Goal: Task Accomplishment & Management: Use online tool/utility

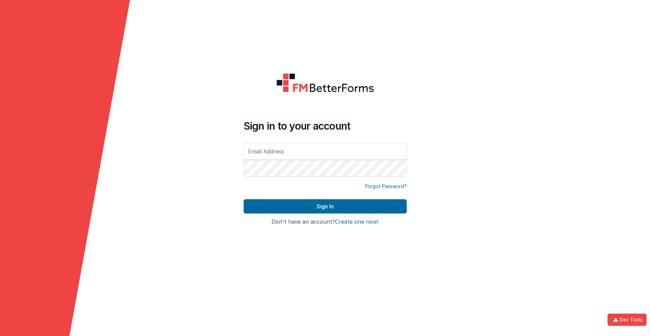
click at [325, 151] on input "text" at bounding box center [325, 151] width 163 height 17
type input "[PERSON_NAME][EMAIL_ADDRESS][DOMAIN_NAME]"
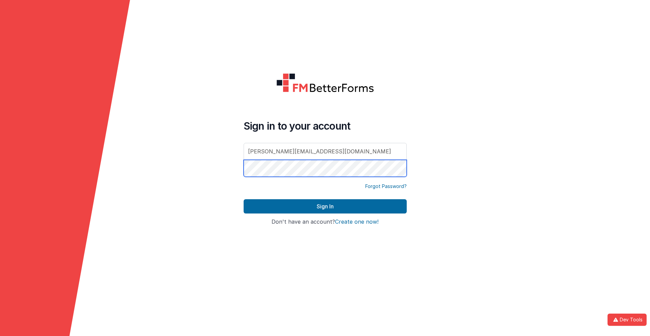
click at [244, 199] on button "Sign In" at bounding box center [325, 206] width 163 height 14
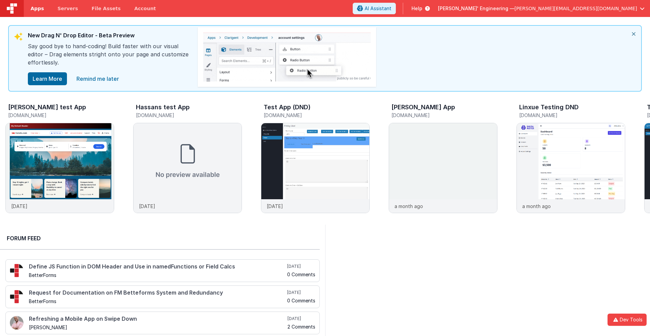
click at [37, 8] on span "Apps" at bounding box center [37, 8] width 13 height 7
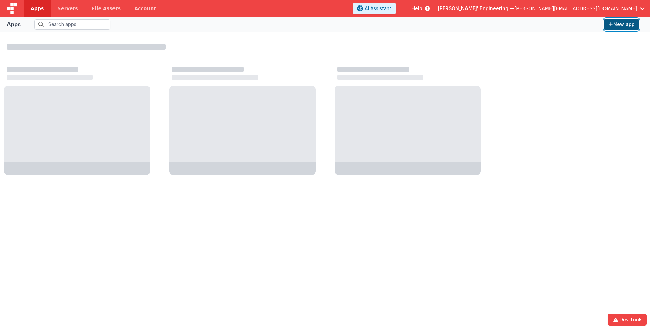
click at [621, 24] on button "New app" at bounding box center [621, 25] width 35 height 12
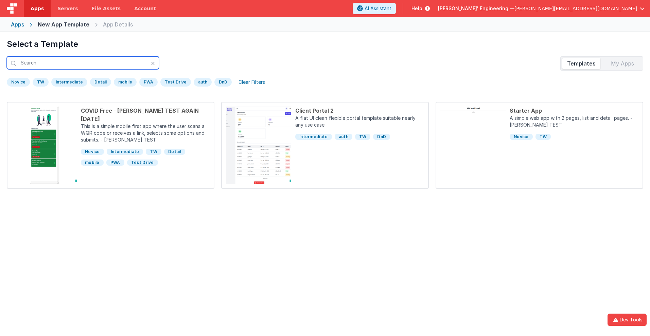
scroll to position [32, 0]
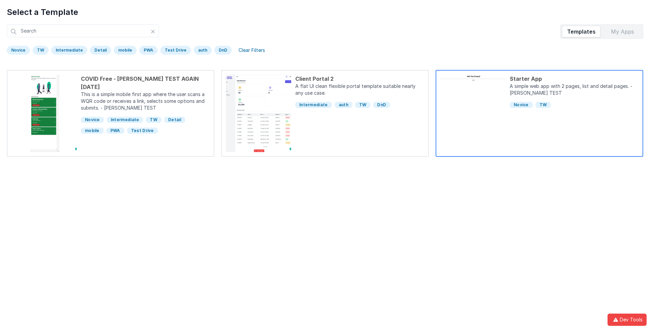
click at [574, 79] on div "Starter App" at bounding box center [573, 79] width 129 height 8
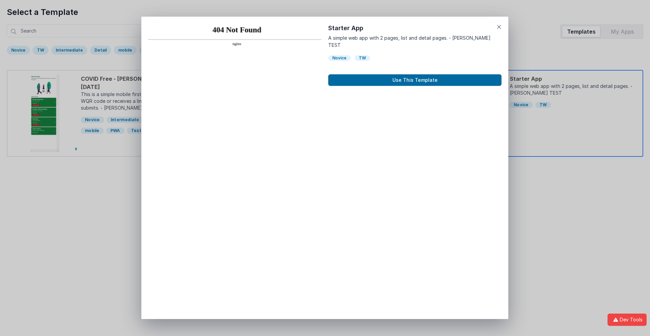
scroll to position [5, 0]
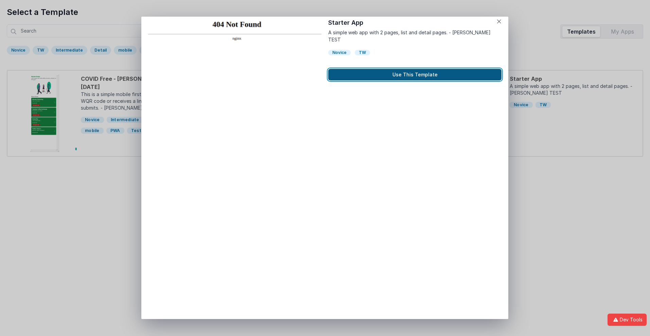
click at [415, 69] on button "Use This Template" at bounding box center [414, 75] width 173 height 12
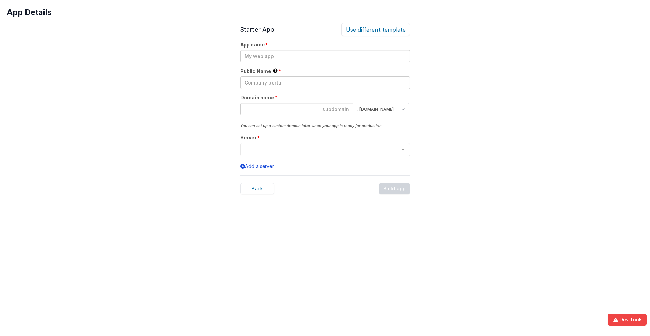
scroll to position [0, 0]
click at [325, 56] on input "text" at bounding box center [325, 56] width 170 height 13
type input "testapp131"
click at [325, 83] on input "text" at bounding box center [325, 82] width 170 height 13
type input "Test"
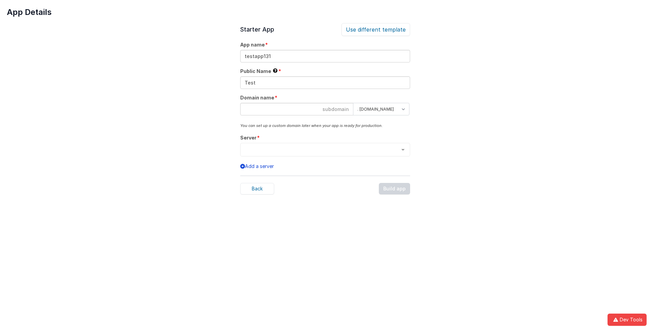
click at [297, 109] on input at bounding box center [296, 109] width 113 height 13
type input "testapp131"
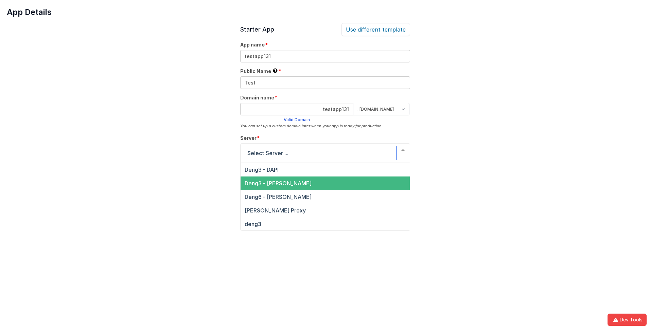
scroll to position [23, 0]
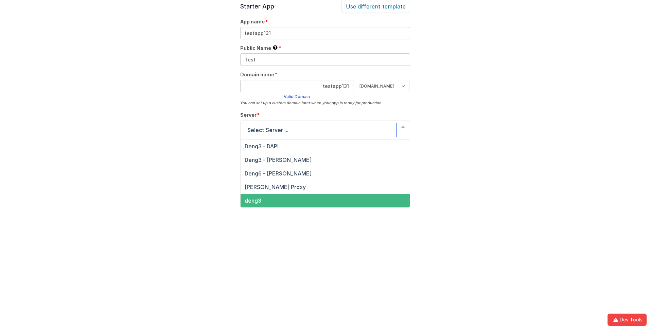
click at [252, 201] on span "deng3" at bounding box center [253, 200] width 17 height 7
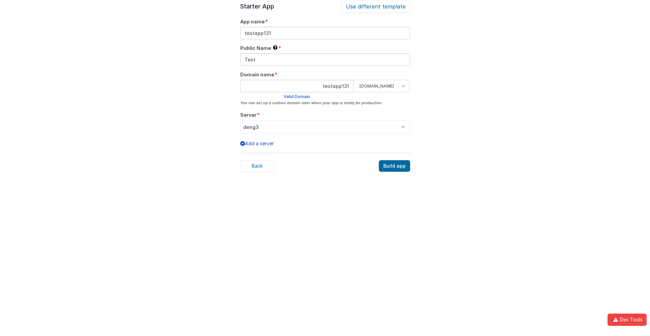
scroll to position [21, 0]
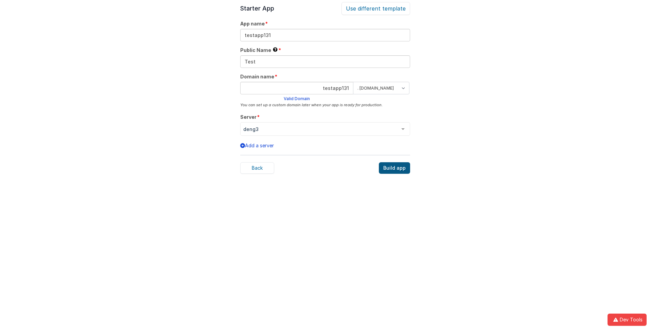
click at [395, 168] on div "Build app" at bounding box center [394, 168] width 31 height 12
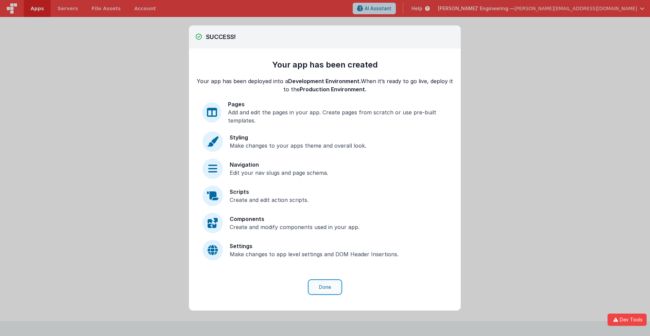
click at [325, 287] on button "Done" at bounding box center [325, 287] width 32 height 13
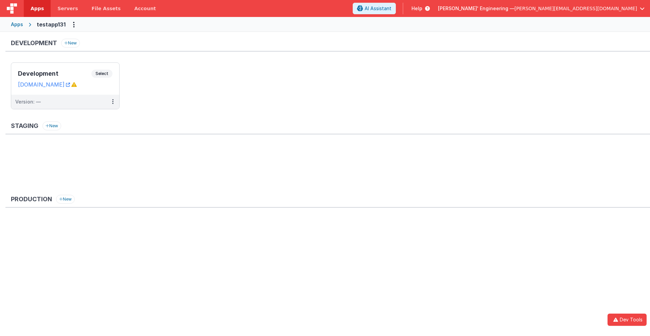
click at [37, 8] on span "Apps" at bounding box center [37, 8] width 13 height 7
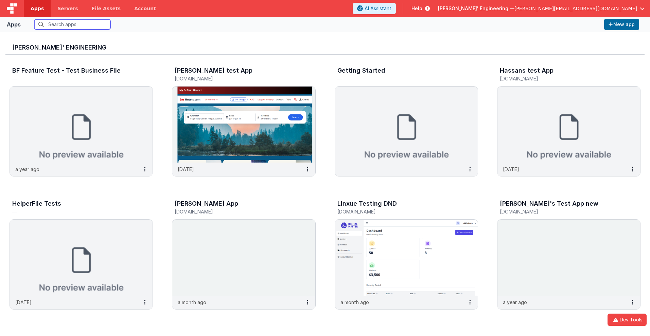
click at [72, 24] on input "text" at bounding box center [72, 24] width 76 height 10
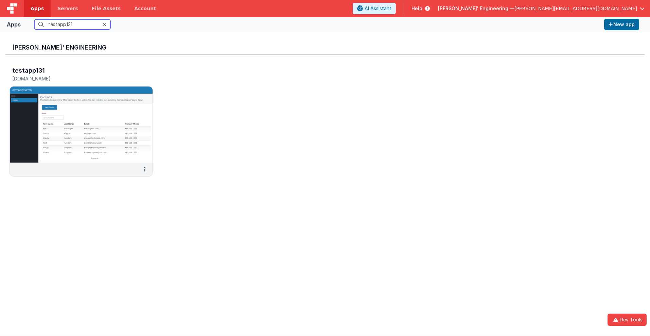
scroll to position [5, 0]
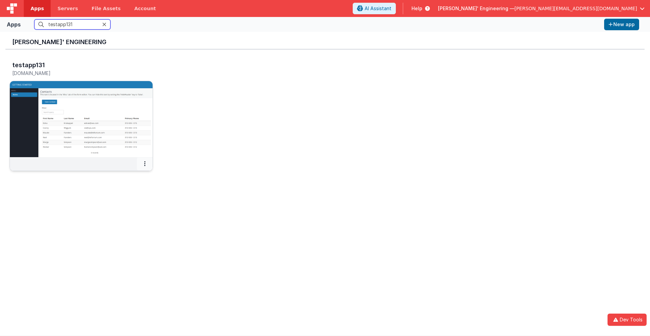
type input "testapp131"
click at [145, 164] on icon at bounding box center [144, 164] width 1 height 0
click at [129, 177] on link "Settings" at bounding box center [129, 177] width 47 height 12
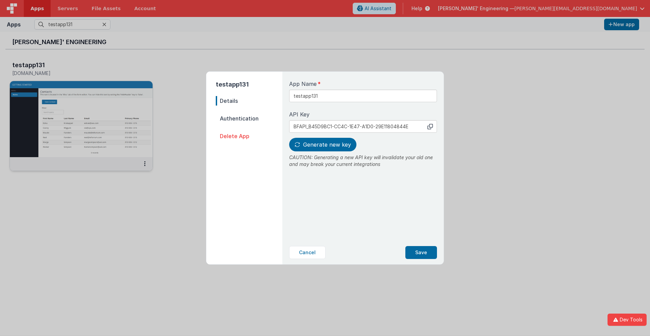
click at [249, 101] on span "Details" at bounding box center [249, 101] width 67 height 10
click at [340, 93] on input "testapp131" at bounding box center [363, 96] width 148 height 13
click at [430, 126] on icon at bounding box center [429, 126] width 5 height 5
click at [322, 145] on span "Generate new key" at bounding box center [327, 144] width 48 height 7
type input "BFAPI_0D5EF97C-573F-634A-8A63-39E96464FC3B"
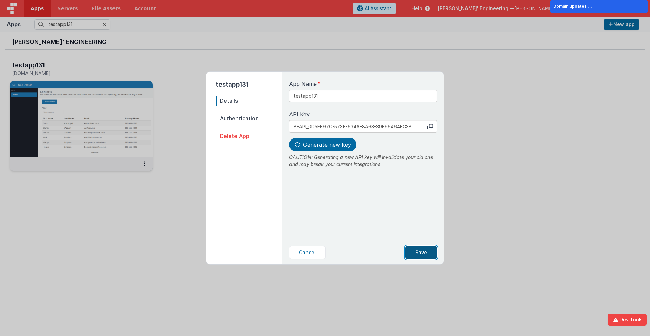
click at [421, 253] on button "Save" at bounding box center [421, 252] width 32 height 13
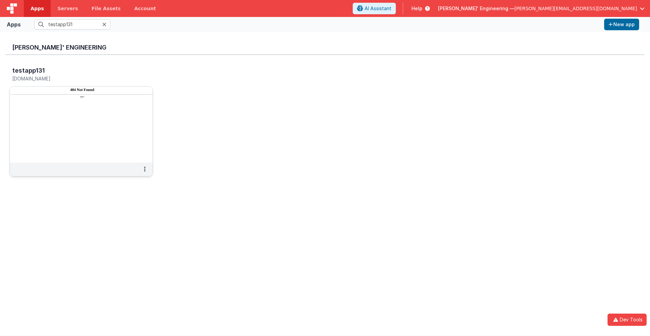
scroll to position [0, 0]
click at [28, 70] on h3 "testapp131" at bounding box center [28, 70] width 33 height 7
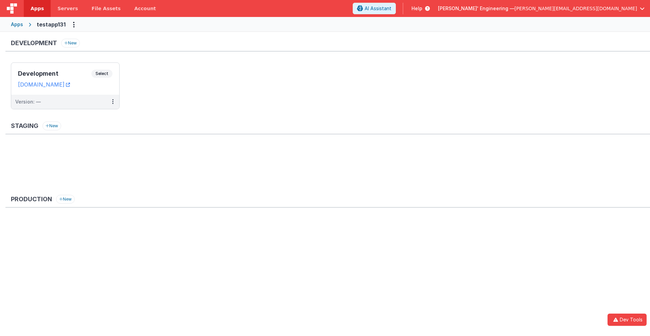
click at [37, 8] on span "Apps" at bounding box center [37, 8] width 13 height 7
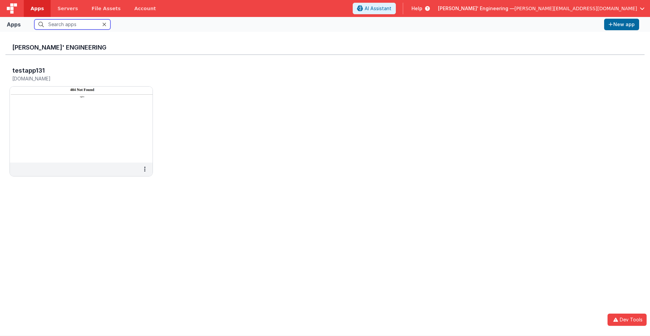
click at [72, 24] on input "text" at bounding box center [72, 24] width 76 height 10
type input "testapp131"
click at [74, 78] on h5 "[DOMAIN_NAME]" at bounding box center [74, 78] width 124 height 5
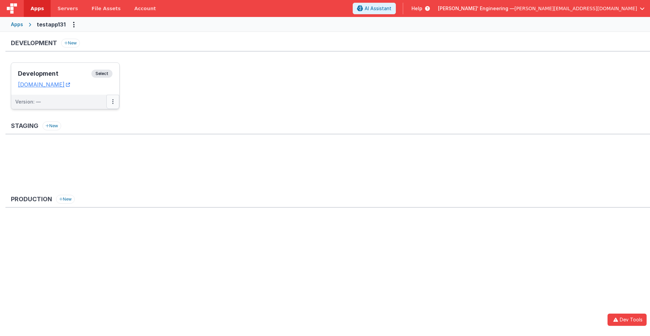
click at [112, 102] on icon at bounding box center [112, 102] width 1 height 0
click at [89, 117] on link "Edit" at bounding box center [89, 117] width 60 height 12
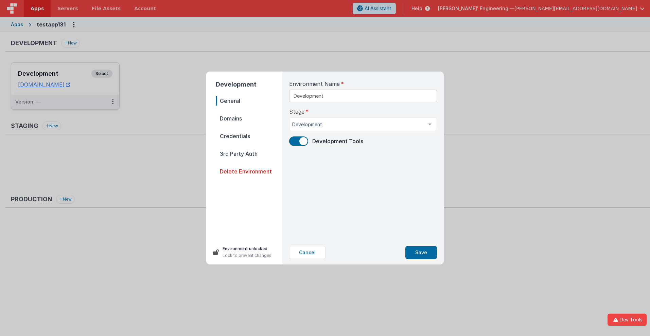
click at [249, 119] on span "Domains" at bounding box center [249, 119] width 67 height 10
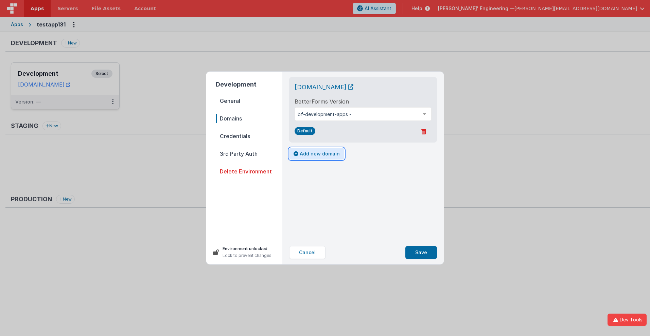
click at [316, 154] on button "Add new domain" at bounding box center [316, 154] width 55 height 12
select select "[DOMAIN_NAME]"
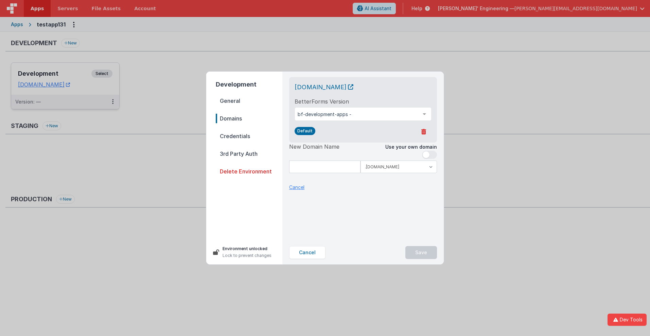
click at [297, 187] on p "Cancel" at bounding box center [296, 187] width 15 height 7
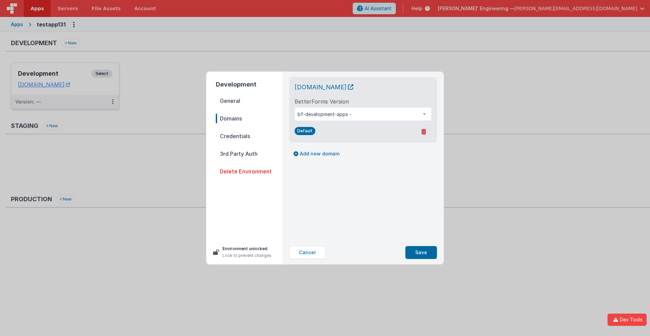
click at [249, 136] on span "Credentials" at bounding box center [249, 136] width 67 height 10
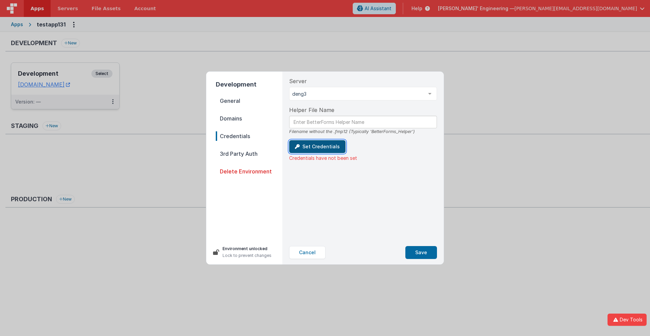
click at [316, 147] on button "Set Credentials" at bounding box center [317, 146] width 56 height 13
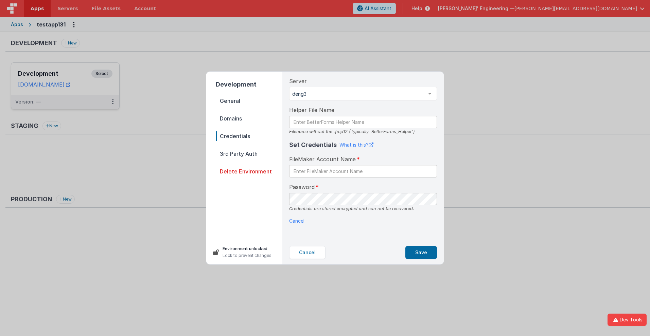
click at [292, 217] on div "Set Credentials What is this? FileMaker Account Name Password Credentials are s…" at bounding box center [363, 182] width 148 height 84
click at [363, 171] on input "text" at bounding box center [363, 171] width 148 height 13
type input "test"
click at [421, 253] on button "Save" at bounding box center [421, 252] width 32 height 13
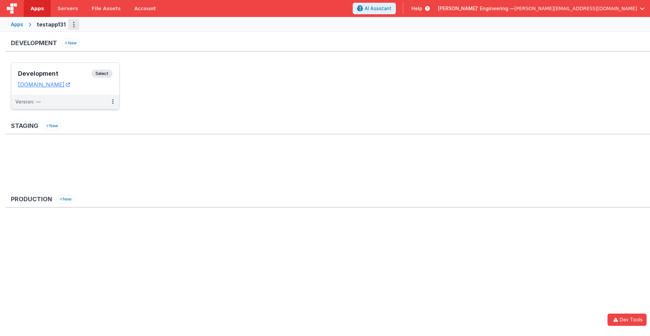
click at [73, 24] on icon "Options" at bounding box center [74, 24] width 2 height 0
click at [31, 199] on button at bounding box center [325, 168] width 650 height 336
